Goal: Task Accomplishment & Management: Use online tool/utility

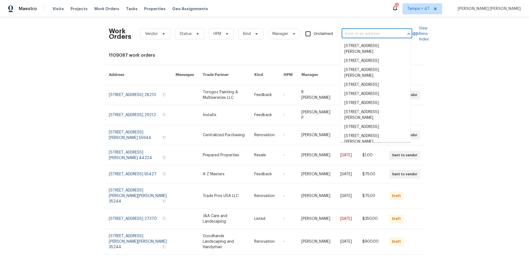
click at [372, 36] on input "text" at bounding box center [369, 34] width 55 height 9
paste input "1363 Edgewood Blvd, Berkley, MI 48072"
type input "1363 Edgewood Blvd, Berkley, MI 48072"
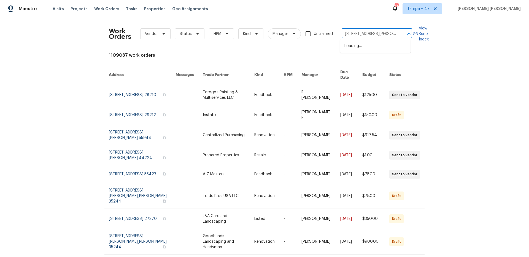
scroll to position [0, 20]
click at [370, 46] on li "1363 Edgewood Blvd, Berkley, MI 48072" at bounding box center [375, 49] width 71 height 15
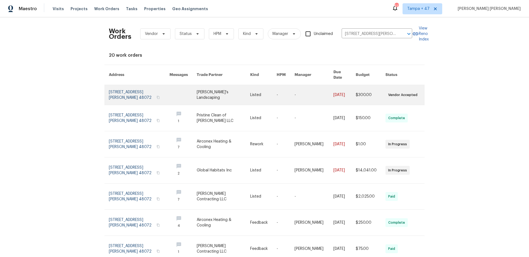
click at [352, 93] on td "$300.00" at bounding box center [366, 95] width 30 height 20
click at [313, 90] on link at bounding box center [314, 95] width 39 height 20
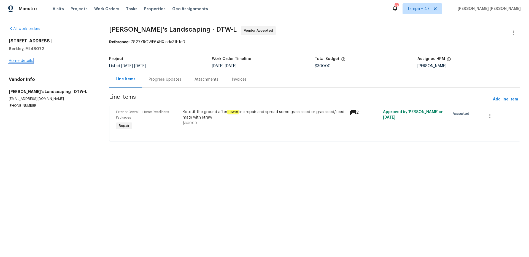
click at [24, 61] on link "Home details" at bounding box center [21, 61] width 24 height 4
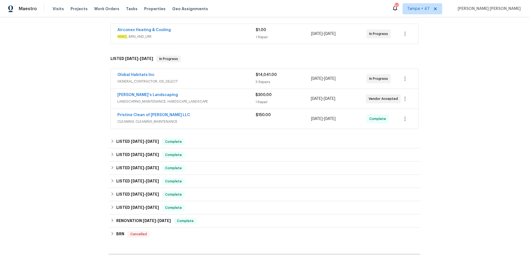
scroll to position [132, 0]
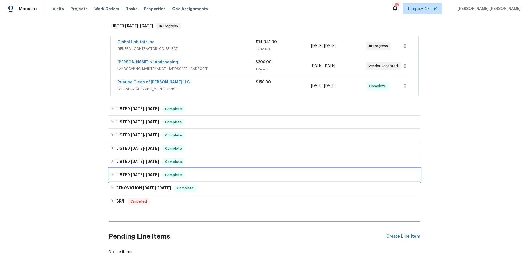
click at [175, 177] on span "Complete" at bounding box center [173, 175] width 21 height 6
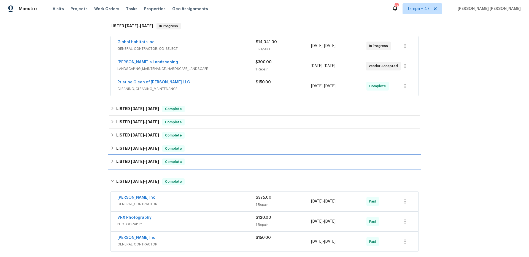
click at [186, 161] on div "LISTED 6/23/25 - 6/24/25 Complete" at bounding box center [264, 162] width 308 height 7
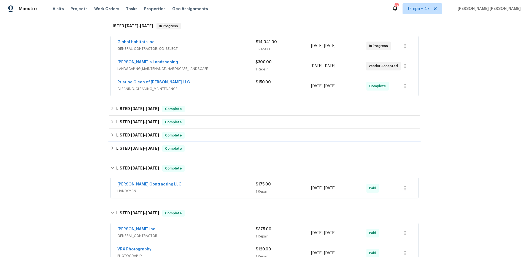
click at [187, 150] on div "LISTED 6/30/25 - 7/7/25 Complete" at bounding box center [264, 148] width 308 height 7
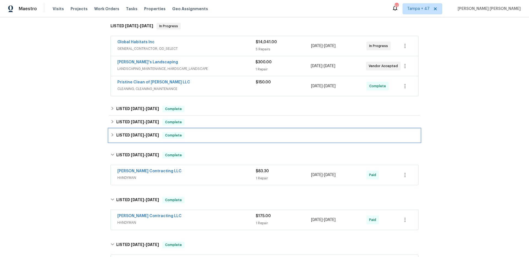
click at [189, 136] on div "LISTED 7/11/25 - 7/15/25 Complete" at bounding box center [264, 135] width 308 height 7
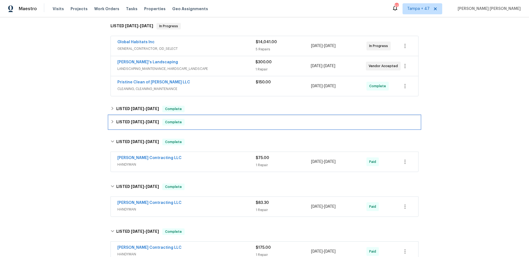
click at [193, 126] on div "LISTED 7/16/25 - 7/21/25 Complete" at bounding box center [264, 122] width 311 height 13
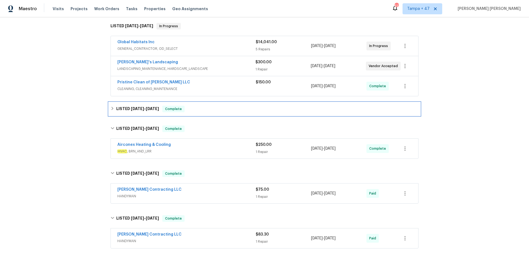
click at [198, 108] on div "LISTED 8/1/25 - 8/1/25 Complete" at bounding box center [264, 109] width 308 height 7
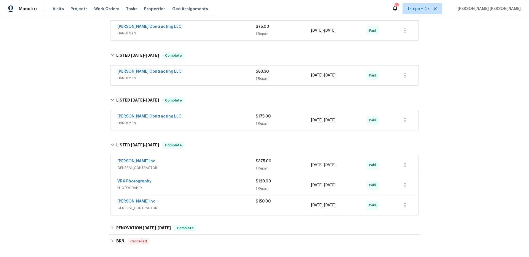
scroll to position [402, 0]
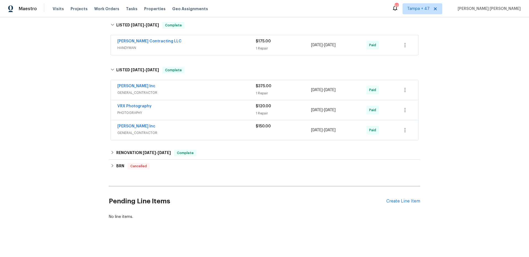
click at [220, 130] on span "GENERAL_CONTRACTOR" at bounding box center [186, 133] width 138 height 6
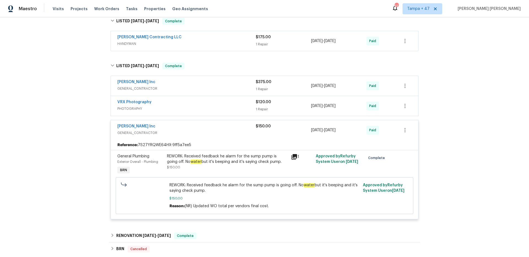
click at [226, 109] on span "PHOTOGRAPHY" at bounding box center [186, 109] width 138 height 6
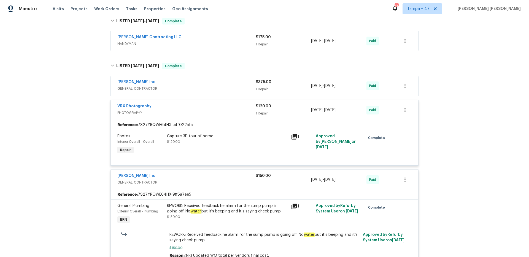
click at [225, 88] on span "GENERAL_CONTRACTOR" at bounding box center [186, 89] width 138 height 6
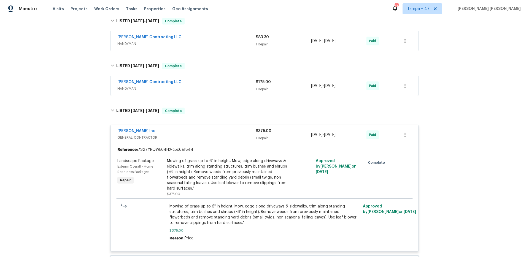
click at [218, 89] on span "HANDYMAN" at bounding box center [186, 89] width 138 height 6
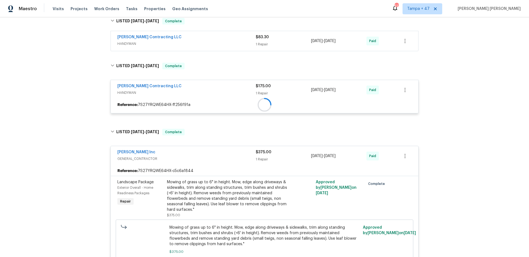
scroll to position [253, 0]
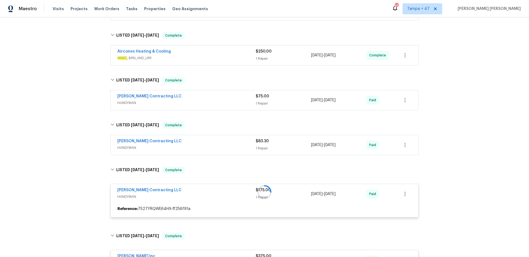
click at [229, 147] on span "HANDYMAN" at bounding box center [186, 148] width 138 height 6
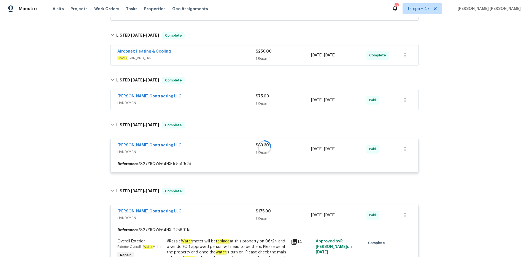
click at [230, 97] on div "Solano Contracting LLC" at bounding box center [186, 97] width 138 height 7
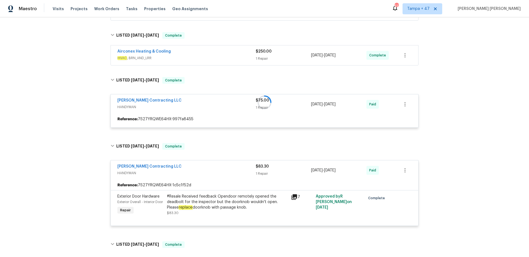
click at [233, 60] on span "HVAC , BRN_AND_LRR" at bounding box center [186, 58] width 138 height 6
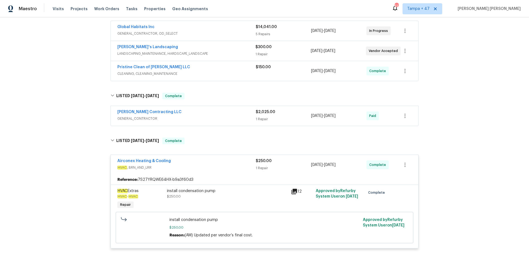
scroll to position [144, 0]
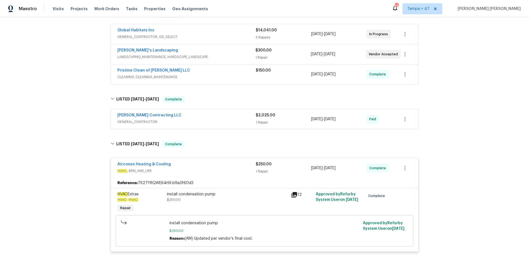
click at [234, 120] on span "GENERAL_CONTRACTOR" at bounding box center [186, 122] width 138 height 6
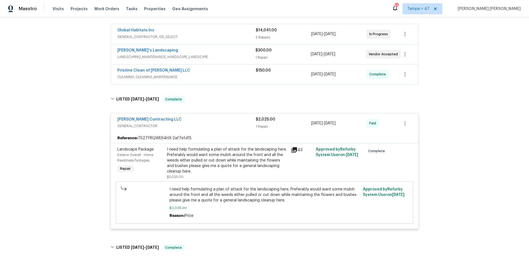
click at [218, 72] on div "Pristine Clean of Troy LLC" at bounding box center [186, 71] width 138 height 7
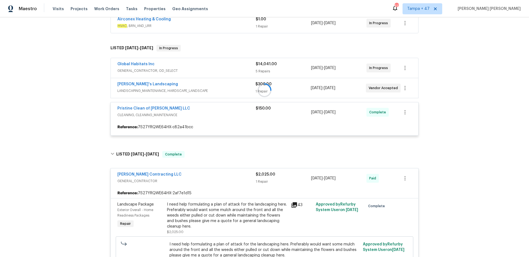
scroll to position [105, 0]
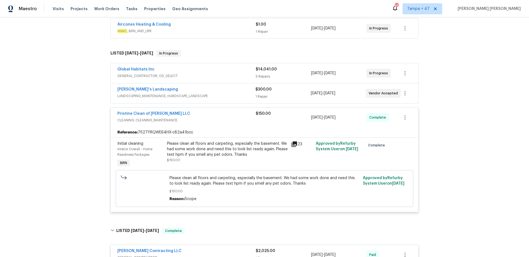
click at [221, 93] on span "LANDSCAPING_MAINTENANCE, HARDSCAPE_LANDSCAPE" at bounding box center [186, 96] width 138 height 6
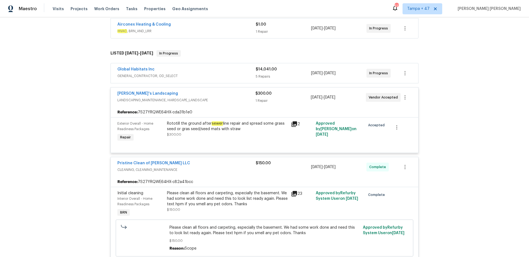
click at [231, 74] on span "GENERAL_CONTRACTOR, OD_SELECT" at bounding box center [186, 76] width 138 height 6
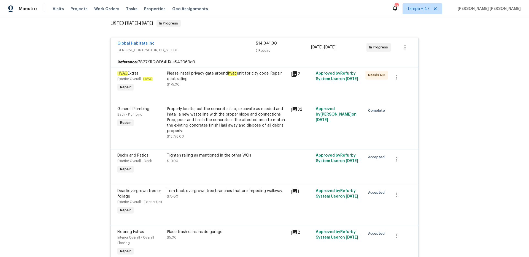
scroll to position [96, 0]
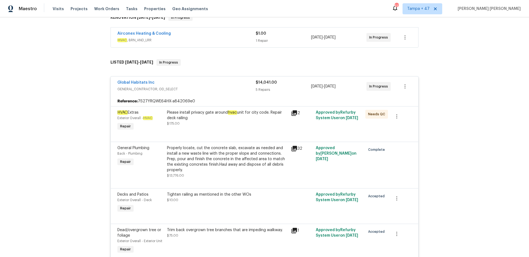
click at [220, 33] on div "Airconex Heating & Cooling" at bounding box center [186, 34] width 138 height 7
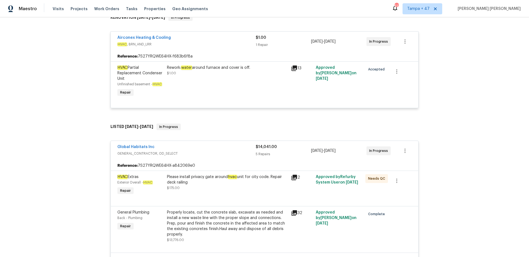
click at [221, 39] on div "Airconex Heating & Cooling" at bounding box center [186, 38] width 138 height 7
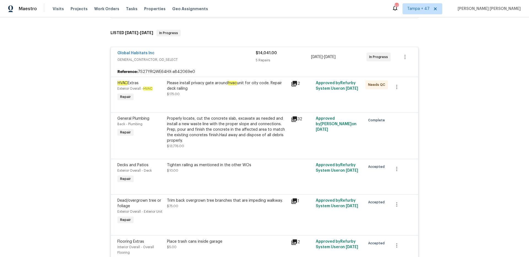
scroll to position [120, 0]
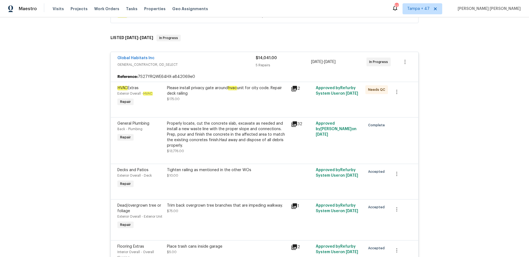
click at [227, 65] on span "GENERAL_CONTRACTOR, OD_SELECT" at bounding box center [186, 65] width 138 height 6
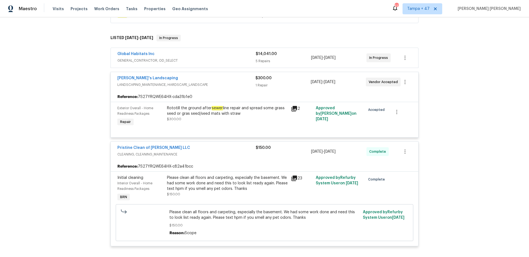
click at [230, 85] on span "LANDSCAPING_MAINTENANCE, HARDSCAPE_LANDSCAPE" at bounding box center [186, 85] width 138 height 6
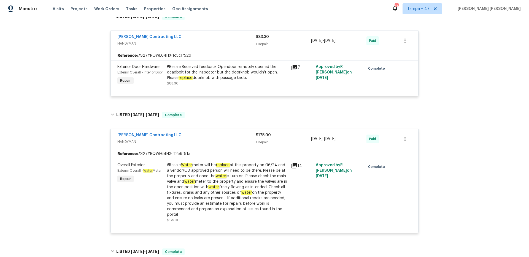
scroll to position [534, 0]
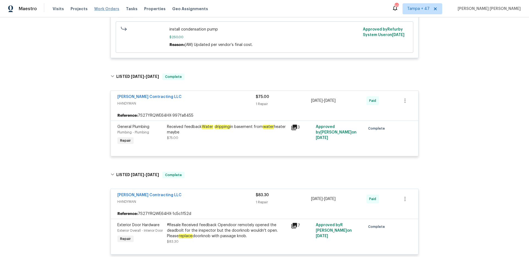
click at [102, 11] on span "Work Orders" at bounding box center [106, 9] width 25 height 6
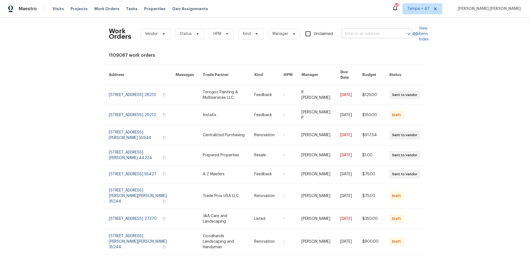
click at [370, 34] on input "text" at bounding box center [369, 34] width 55 height 9
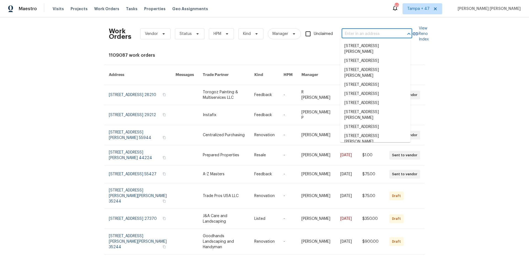
paste input "11 Ponce Deleon Dr, Palm Coast, FL 32164"
type input "11 Ponce Deleon Dr, Palm Coast, FL 32164"
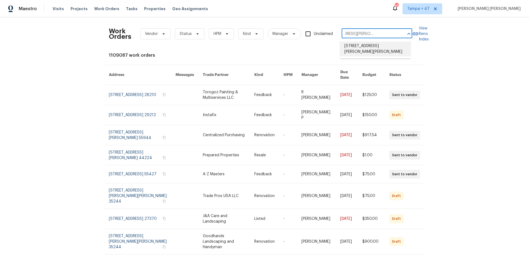
click at [372, 54] on li "11 Ponce Deleon Dr, Palm Coast, FL 32164" at bounding box center [375, 49] width 71 height 15
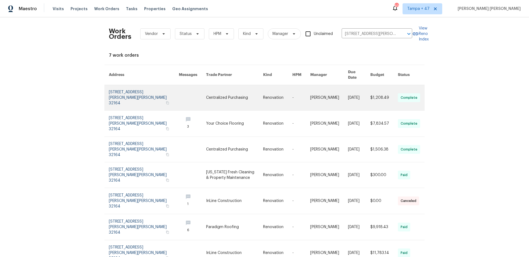
click at [363, 90] on link at bounding box center [359, 97] width 22 height 25
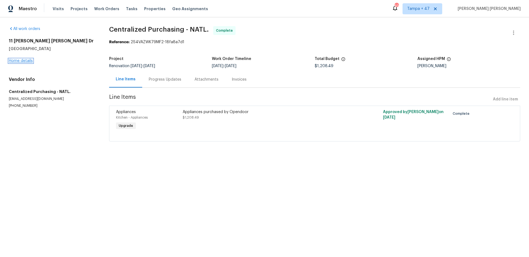
click at [15, 60] on link "Home details" at bounding box center [21, 61] width 24 height 4
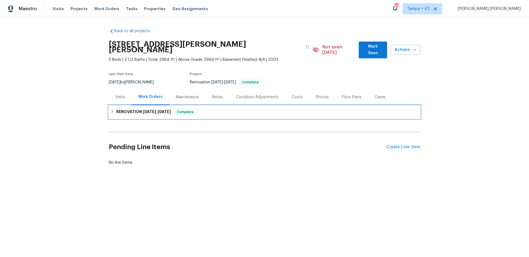
click at [164, 109] on h6 "RENOVATION 6/17/25 - 7/4/25" at bounding box center [143, 112] width 55 height 7
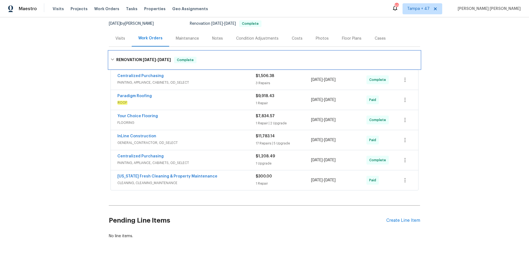
scroll to position [75, 0]
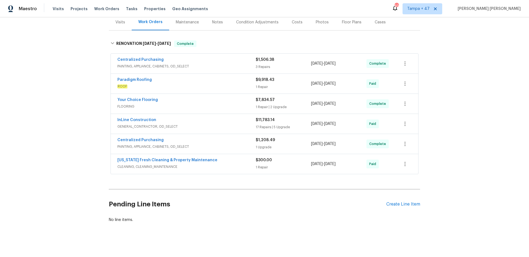
click at [235, 158] on div "Florida Fresh Cleaning & Property Maintenance" at bounding box center [186, 161] width 138 height 7
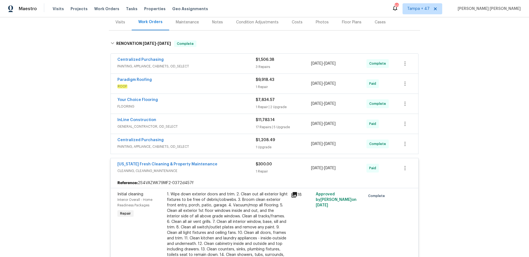
click at [239, 144] on span "PAINTING, APPLIANCE, CABINETS, OD_SELECT" at bounding box center [186, 147] width 138 height 6
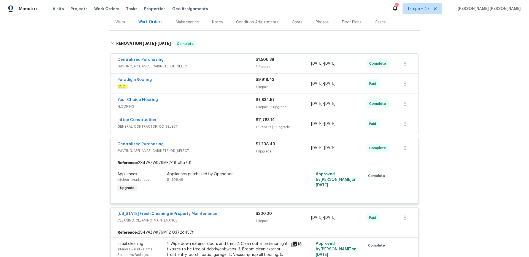
click at [234, 124] on span "GENERAL_CONTRACTOR, OD_SELECT" at bounding box center [186, 127] width 138 height 6
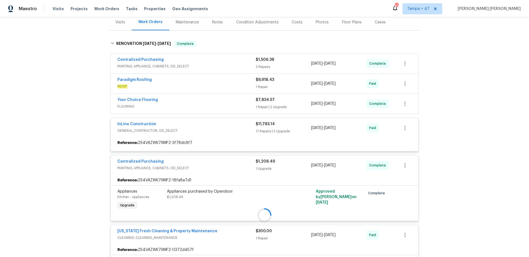
click at [235, 100] on div at bounding box center [264, 215] width 311 height 361
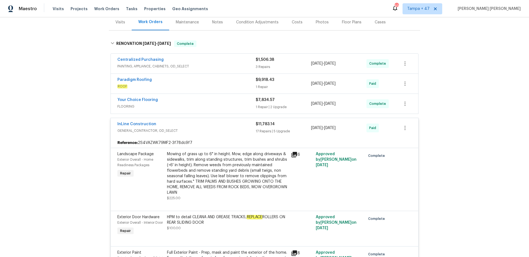
click at [237, 98] on div "Your Choice Flooring" at bounding box center [186, 100] width 138 height 7
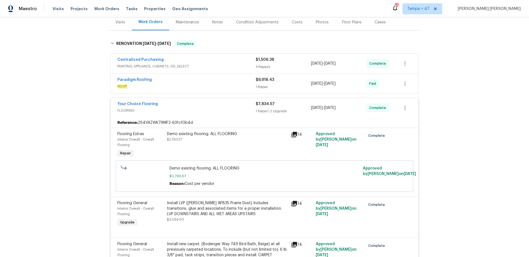
click at [234, 84] on span "ROOF" at bounding box center [186, 87] width 138 height 6
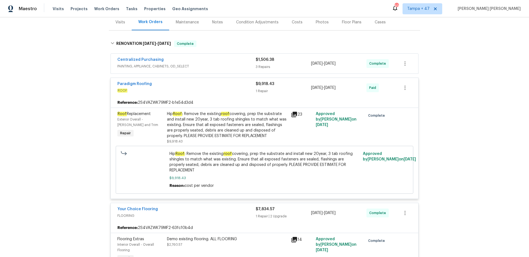
click at [231, 57] on div "Centralized Purchasing" at bounding box center [186, 60] width 138 height 7
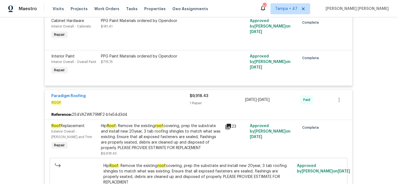
scroll to position [83, 0]
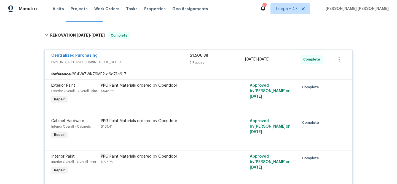
click at [217, 60] on div "3 Repairs" at bounding box center [217, 63] width 55 height 6
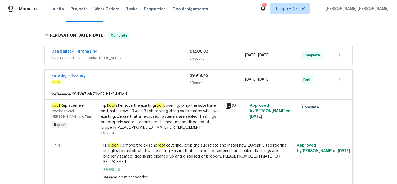
click at [221, 73] on div "$9,918.43 1 Repair" at bounding box center [217, 79] width 55 height 13
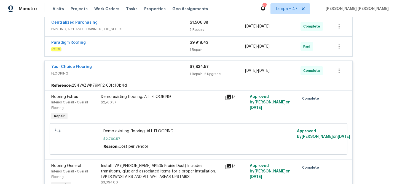
scroll to position [117, 0]
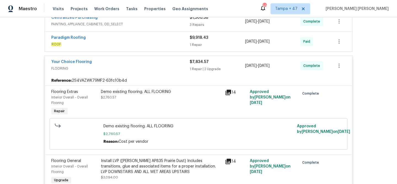
click at [223, 66] on div "1 Repair | 2 Upgrade" at bounding box center [217, 69] width 55 height 6
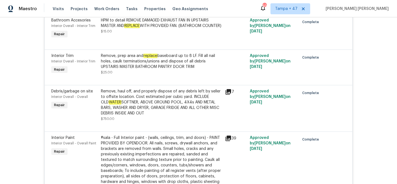
scroll to position [1389, 0]
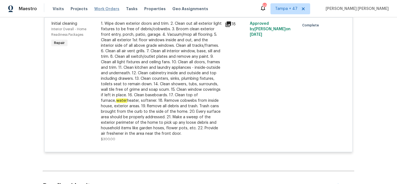
click at [104, 10] on span "Work Orders" at bounding box center [106, 9] width 25 height 6
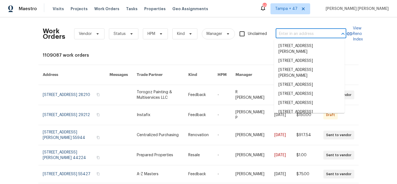
click at [291, 35] on input "text" at bounding box center [303, 34] width 55 height 9
paste input "1488 W Page Ave, Gilbert, AZ 85233"
type input "1488 W Page Ave, Gilbert, AZ 85233"
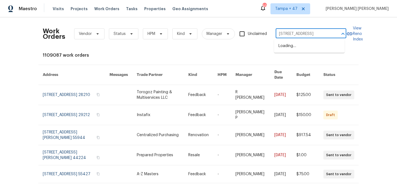
scroll to position [0, 13]
click at [292, 46] on li "1488 W Page Ave, Gilbert, AZ 85233" at bounding box center [309, 46] width 71 height 9
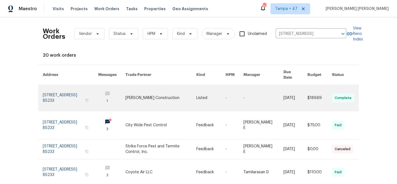
click at [289, 91] on link at bounding box center [295, 98] width 24 height 26
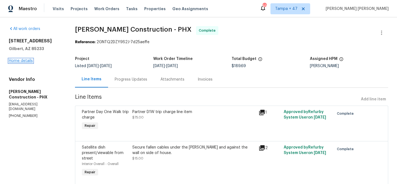
click at [24, 61] on link "Home details" at bounding box center [21, 61] width 24 height 4
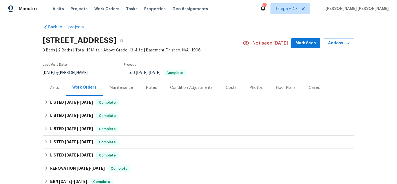
scroll to position [10, 0]
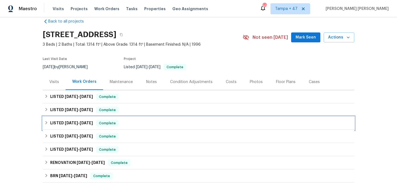
click at [97, 123] on span "Complete" at bounding box center [107, 124] width 21 height 6
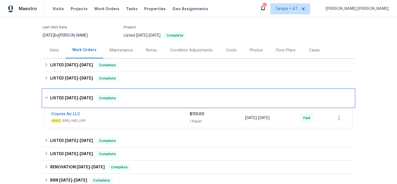
scroll to position [44, 0]
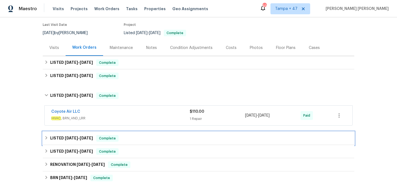
click at [104, 138] on span "Complete" at bounding box center [107, 139] width 21 height 6
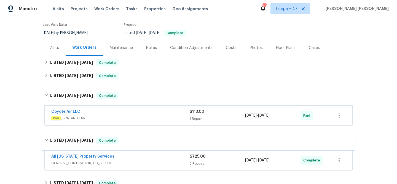
scroll to position [88, 0]
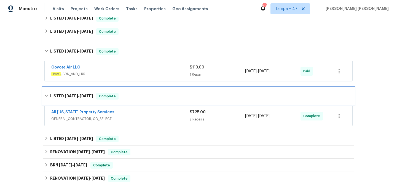
click at [135, 95] on div "LISTED 4/16/25 - 5/16/25 Complete" at bounding box center [198, 96] width 308 height 7
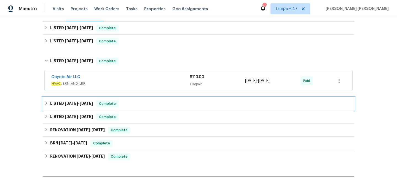
scroll to position [78, 0]
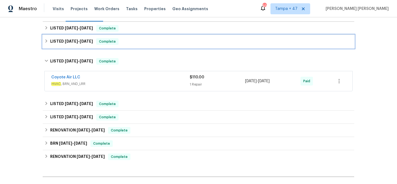
click at [102, 40] on span "Complete" at bounding box center [107, 42] width 21 height 6
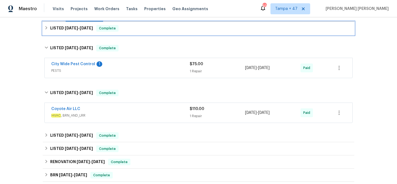
click at [106, 30] on span "Complete" at bounding box center [107, 29] width 21 height 6
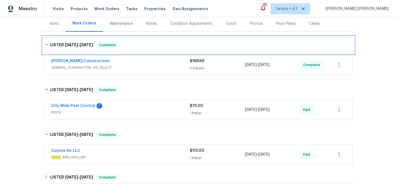
scroll to position [106, 0]
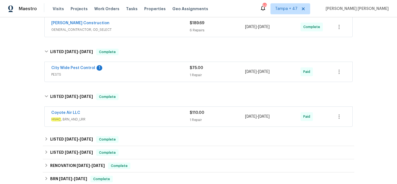
click at [177, 115] on div "Coyote Air LLC" at bounding box center [120, 113] width 138 height 7
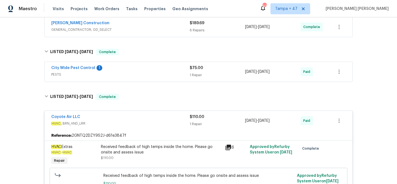
click at [173, 72] on span "PESTS" at bounding box center [120, 75] width 138 height 6
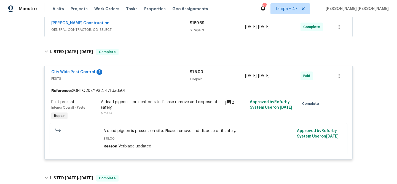
click at [173, 29] on span "GENERAL_CONTRACTOR, OD_SELECT" at bounding box center [120, 30] width 138 height 6
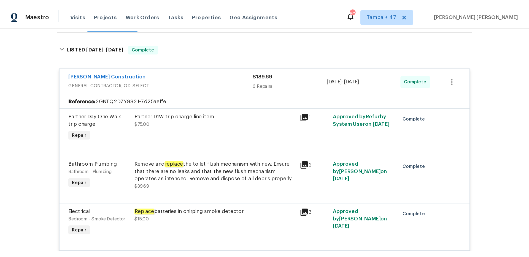
scroll to position [0, 0]
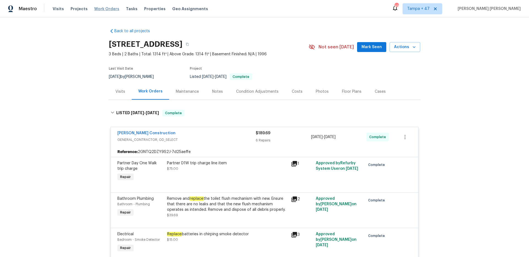
click at [108, 10] on span "Work Orders" at bounding box center [106, 9] width 25 height 6
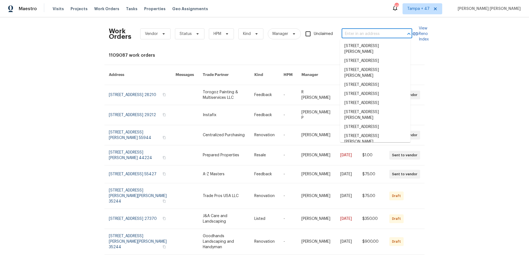
click at [372, 36] on input "text" at bounding box center [369, 34] width 55 height 9
paste input "[STREET_ADDRESS]"
type input "[STREET_ADDRESS]"
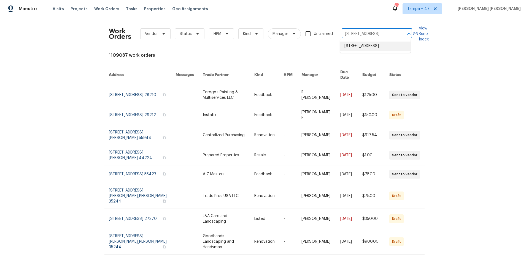
click at [361, 47] on li "[STREET_ADDRESS]" at bounding box center [375, 46] width 71 height 9
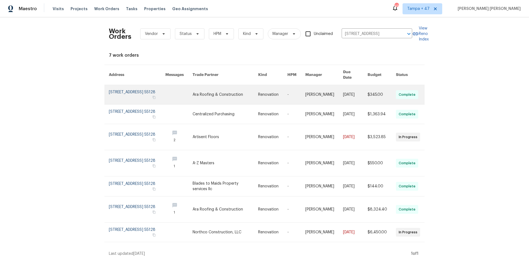
click at [350, 85] on link at bounding box center [355, 94] width 25 height 19
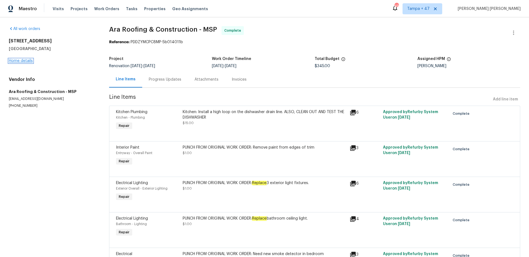
click at [21, 60] on link "Home details" at bounding box center [21, 61] width 24 height 4
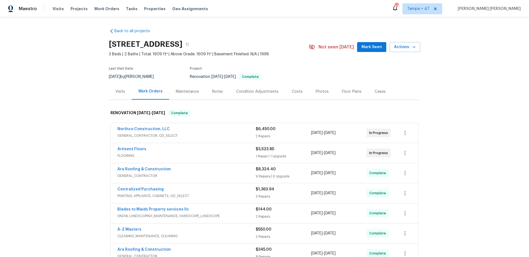
click at [121, 91] on div "Visits" at bounding box center [120, 92] width 10 height 6
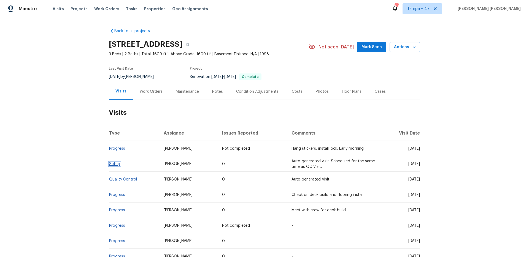
click at [111, 165] on link "Setup" at bounding box center [114, 164] width 11 height 4
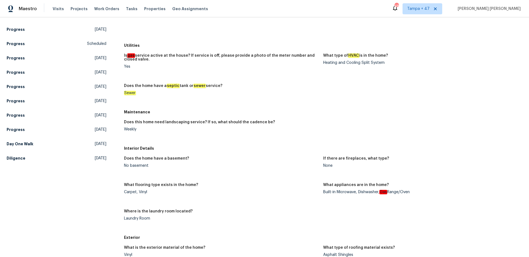
scroll to position [103, 0]
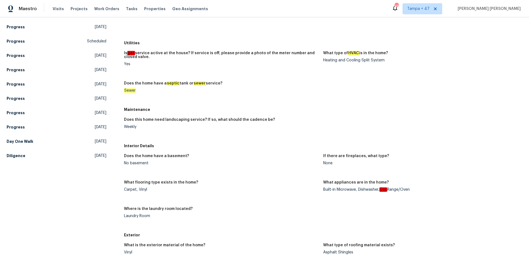
click at [249, 102] on div "Is gas service active at the house? If service is off, please provide a photo o…" at bounding box center [323, 76] width 398 height 57
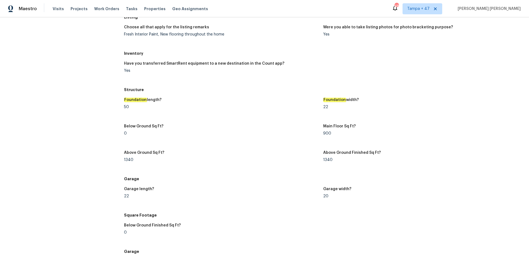
scroll to position [294, 0]
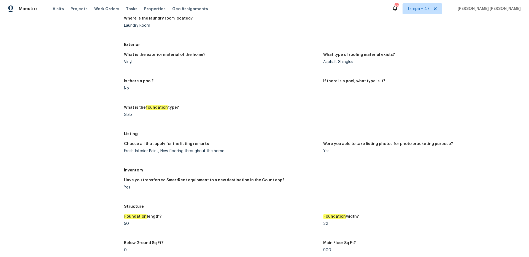
click at [160, 114] on div "Slab" at bounding box center [221, 115] width 195 height 4
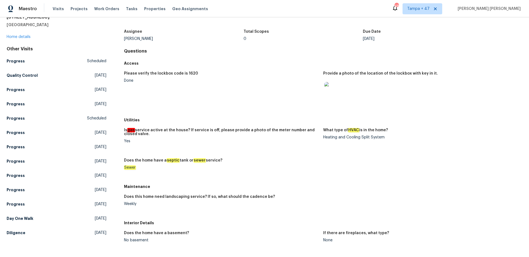
click at [227, 90] on figure "Please verify the lockbox code is 1620 Done" at bounding box center [223, 92] width 199 height 40
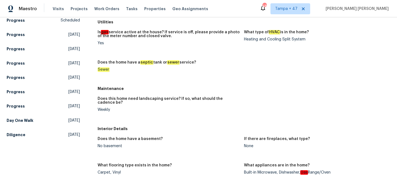
scroll to position [124, 0]
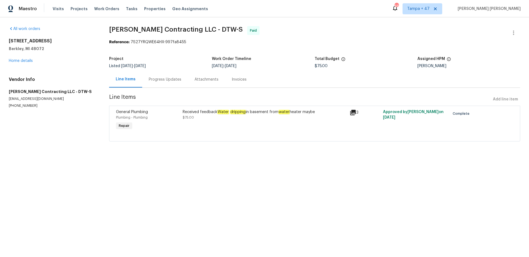
click at [170, 83] on div "Progress Updates" at bounding box center [165, 79] width 46 height 16
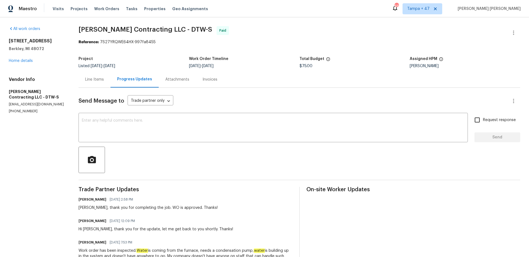
click at [97, 79] on div "Line Items" at bounding box center [94, 80] width 19 height 6
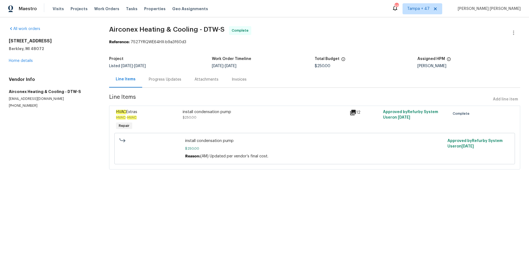
click at [273, 116] on div "install condensation pump $250.00" at bounding box center [265, 114] width 164 height 11
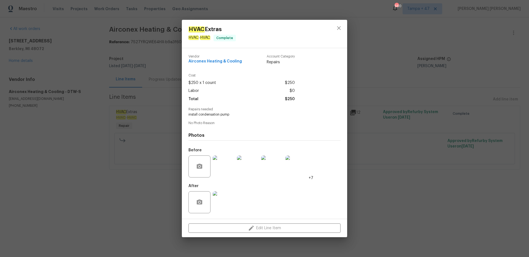
click at [269, 161] on img at bounding box center [272, 167] width 22 height 22
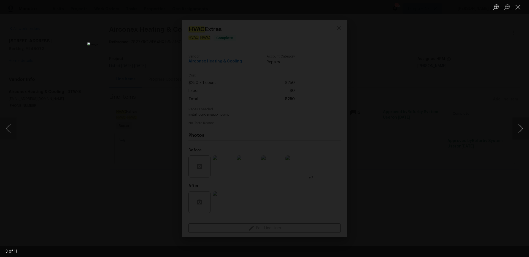
click at [516, 129] on button "Next image" at bounding box center [520, 129] width 17 height 22
click at [457, 148] on div "Lightbox" at bounding box center [264, 128] width 529 height 257
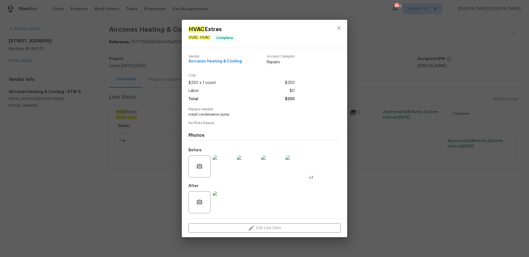
click at [433, 152] on div "HVAC Extras HVAC - HVAC Complete Vendor Airconex Heating & Cooling Account Cate…" at bounding box center [264, 128] width 529 height 257
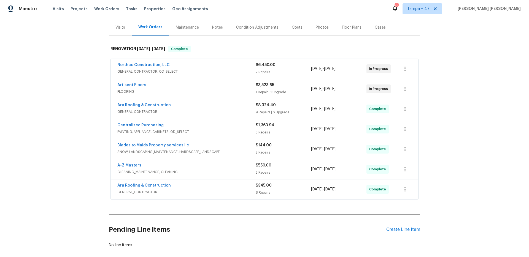
scroll to position [97, 0]
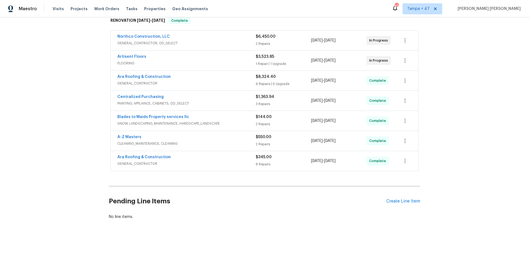
click at [241, 161] on span "GENERAL_CONTRACTOR" at bounding box center [186, 164] width 138 height 6
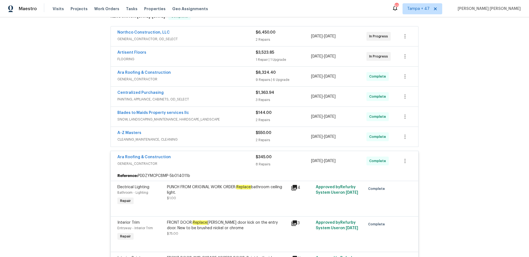
click at [243, 134] on div "A-Z Masters" at bounding box center [186, 133] width 138 height 7
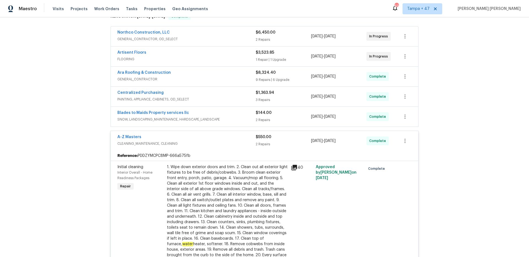
click at [248, 117] on span "SNOW, LANDSCAPING_MAINTENANCE, HARDSCAPE_LANDSCAPE" at bounding box center [186, 120] width 138 height 6
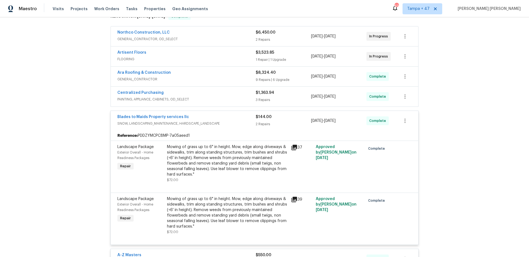
click at [248, 98] on span "PAINTING, APPLIANCE, CABINETS, OD_SELECT" at bounding box center [186, 100] width 138 height 6
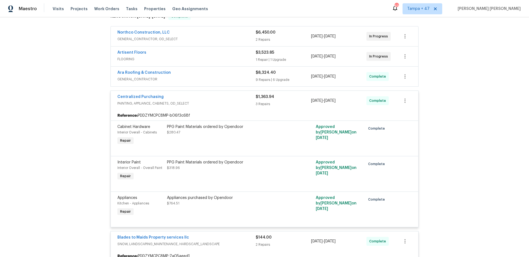
click at [244, 77] on span "GENERAL_CONTRACTOR" at bounding box center [186, 80] width 138 height 6
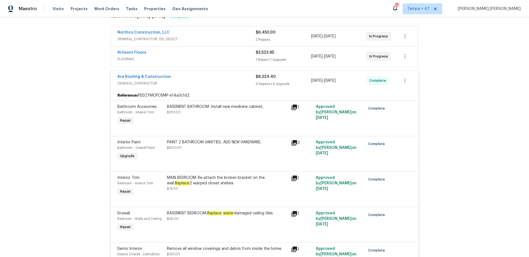
click at [247, 58] on span "FLOORING" at bounding box center [186, 59] width 138 height 6
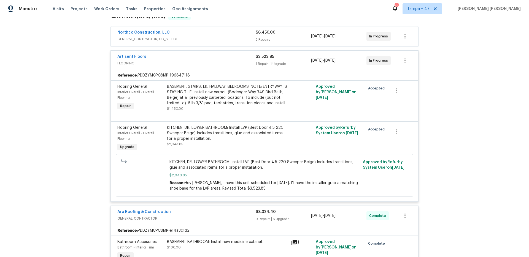
click at [229, 62] on span "FLOORING" at bounding box center [186, 64] width 138 height 6
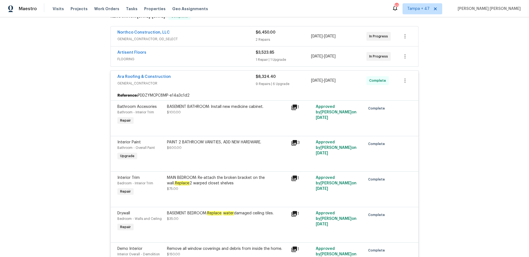
click at [233, 37] on span "GENERAL_CONTRACTOR, OD_SELECT" at bounding box center [186, 39] width 138 height 6
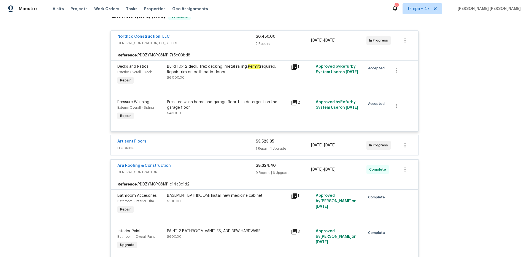
click at [233, 36] on div "Northco Construction, LLC" at bounding box center [186, 37] width 138 height 7
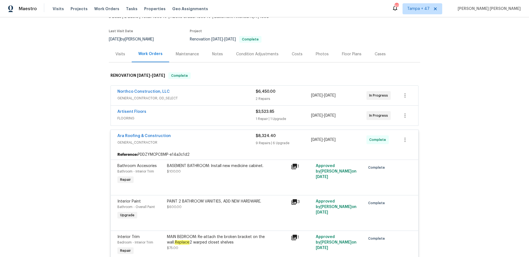
scroll to position [68, 0]
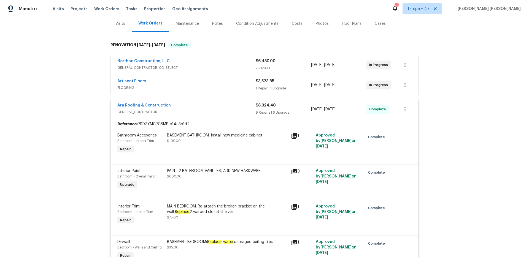
click at [234, 89] on span "FLOORING" at bounding box center [186, 88] width 138 height 6
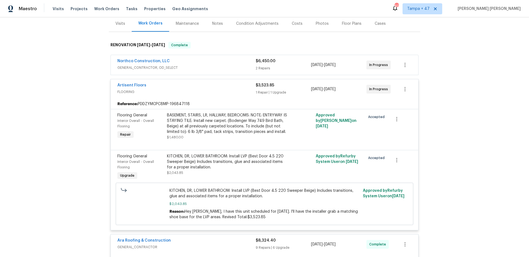
click at [234, 89] on div "Artisent Floors" at bounding box center [186, 86] width 138 height 7
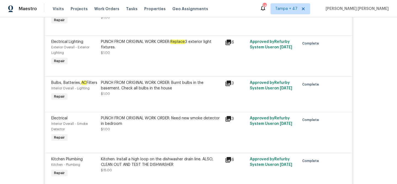
scroll to position [1476, 0]
